Goal: Task Accomplishment & Management: Use online tool/utility

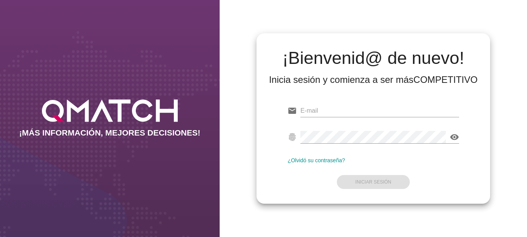
type input "[EMAIL_ADDRESS][DOMAIN_NAME]"
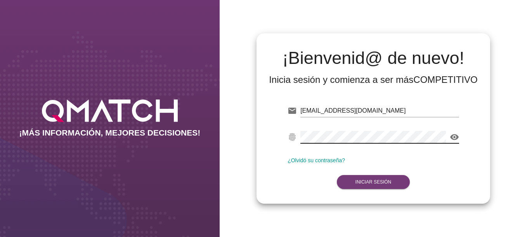
click at [360, 178] on button "Iniciar Sesión" at bounding box center [373, 182] width 73 height 14
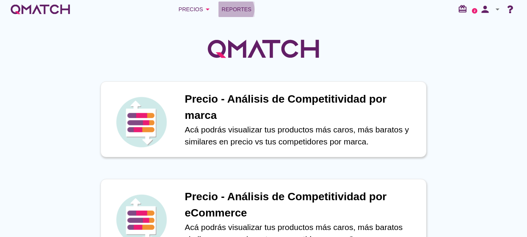
click at [233, 10] on span "Reportes" at bounding box center [237, 9] width 30 height 9
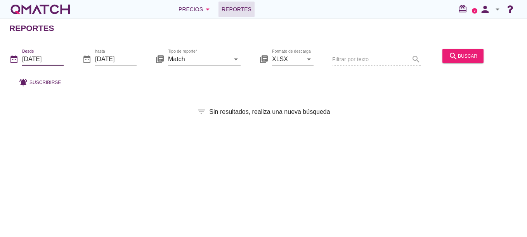
click at [48, 57] on input "[DATE]" at bounding box center [43, 59] width 42 height 12
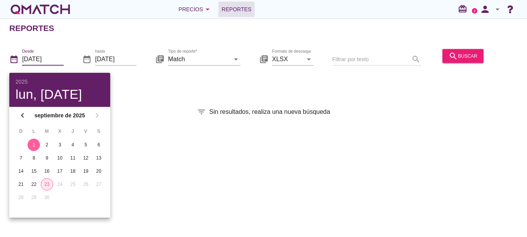
click at [45, 187] on div "23" at bounding box center [47, 184] width 12 height 7
type input "[DATE]"
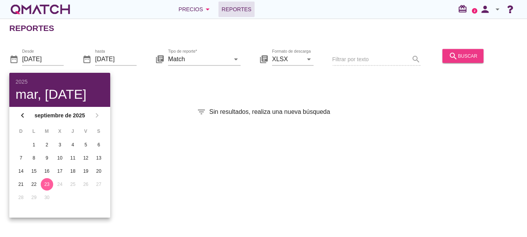
click at [442, 54] on button "search buscar" at bounding box center [462, 56] width 41 height 14
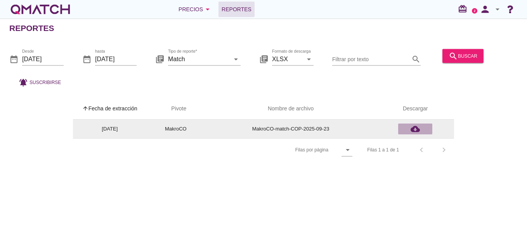
click at [417, 130] on icon "cloud_download" at bounding box center [414, 129] width 9 height 9
